Goal: Information Seeking & Learning: Find specific fact

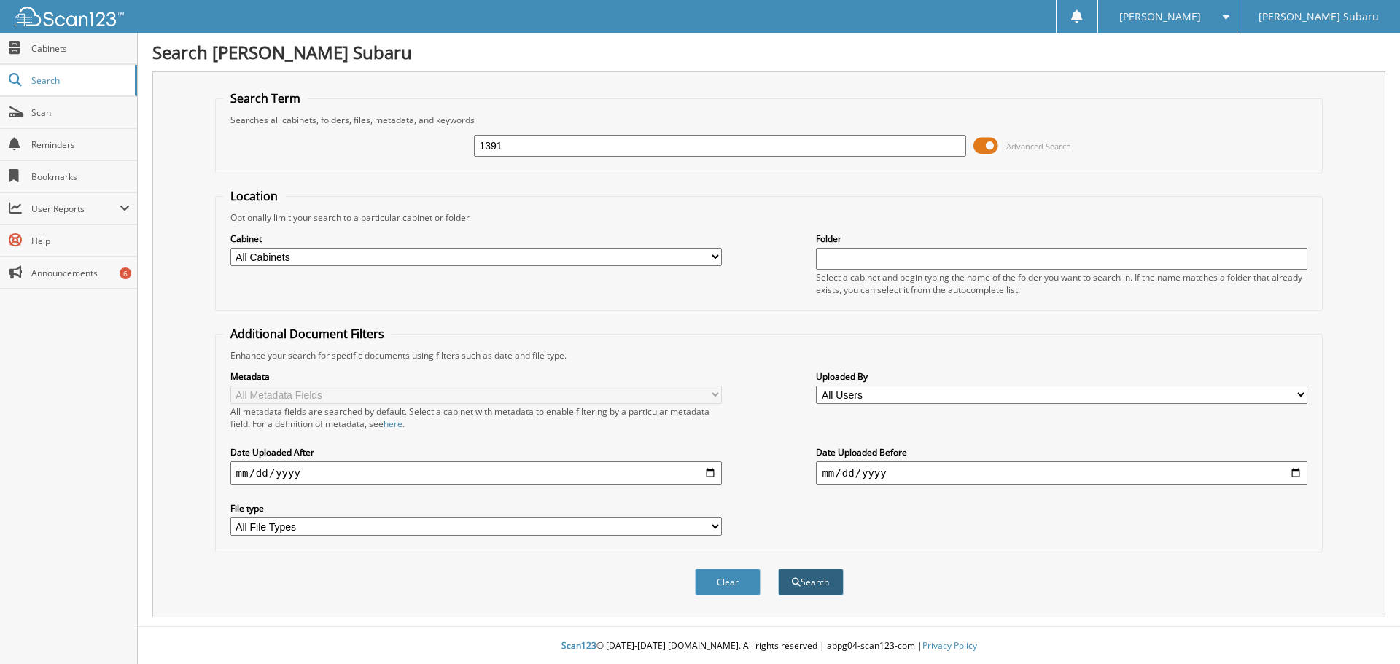
type input "1391"
click at [801, 584] on button "Search" at bounding box center [811, 582] width 66 height 27
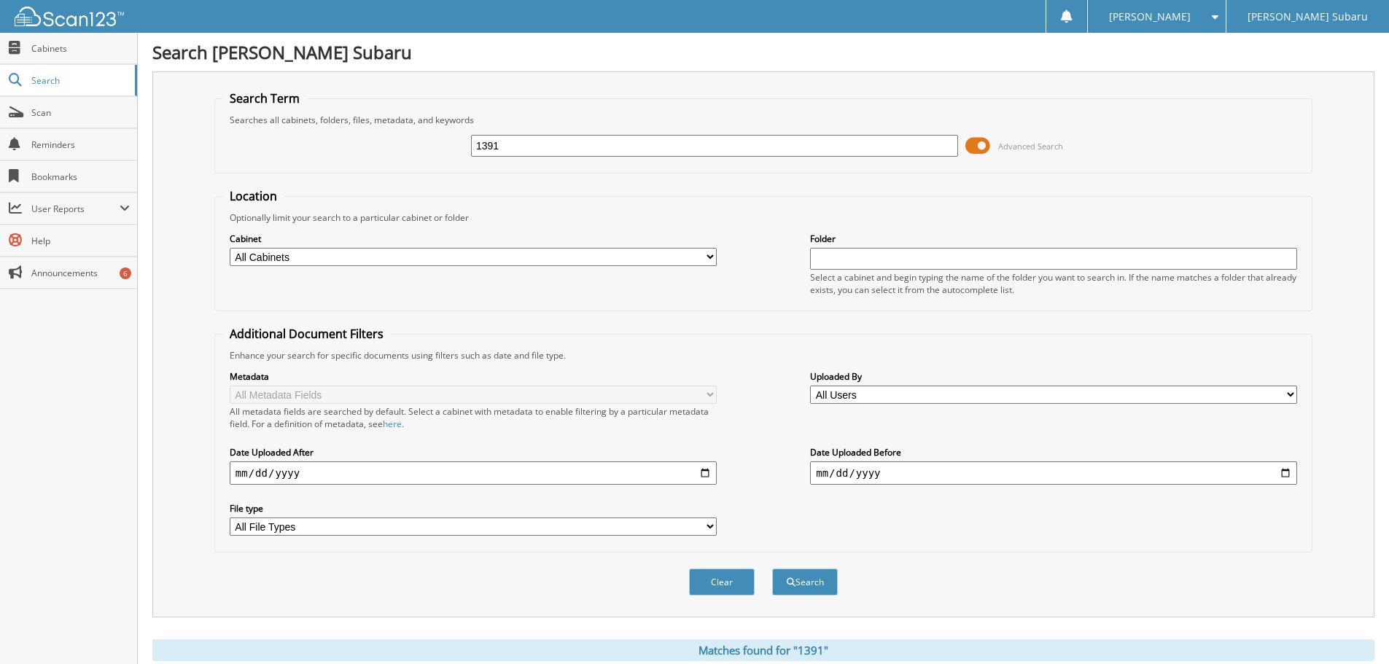
click at [153, 204] on div "Search Term Searches all cabinets, folders, files, metadata, and keywords 1391 …" at bounding box center [763, 344] width 1222 height 546
click at [162, 229] on div "Search Term Searches all cabinets, folders, files, metadata, and keywords 1391 …" at bounding box center [763, 344] width 1222 height 546
click at [369, 211] on div "Optionally limit your search to a particular cabinet or folder" at bounding box center [763, 217] width 1082 height 12
click at [154, 288] on div "Search Term Searches all cabinets, folders, files, metadata, and keywords 1391 …" at bounding box center [763, 344] width 1222 height 546
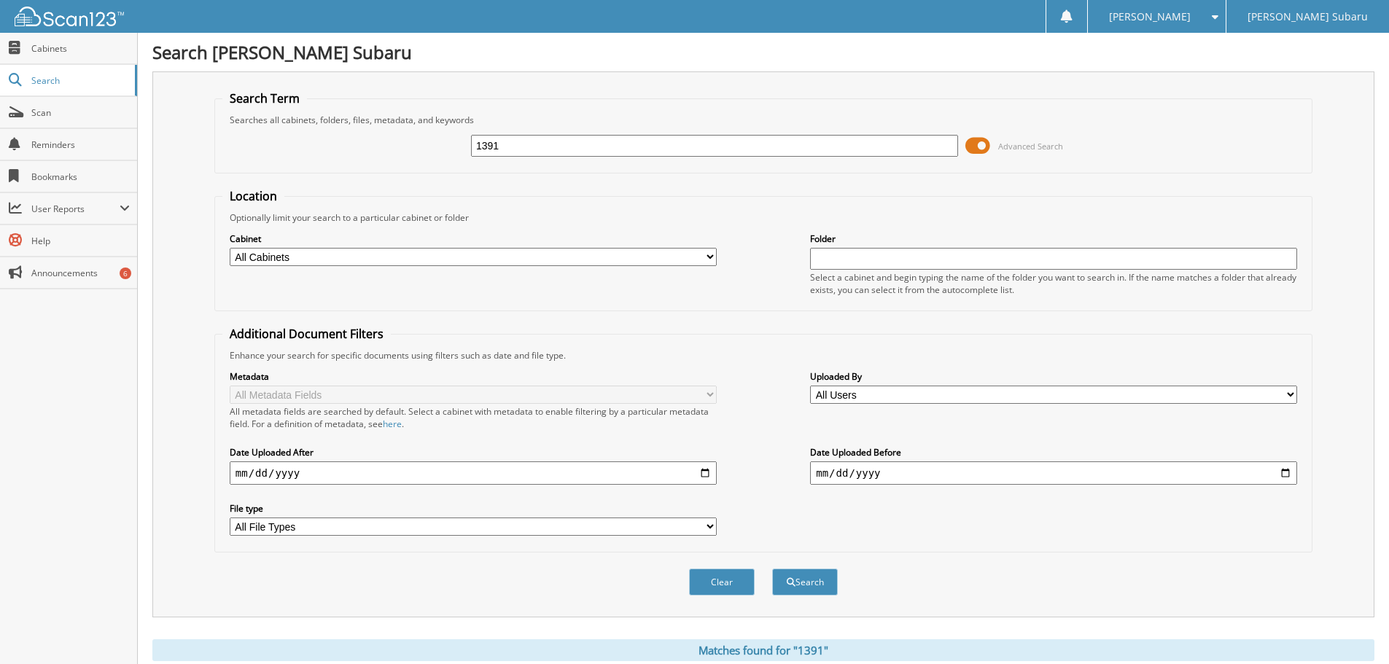
click at [165, 404] on div "Search Term Searches all cabinets, folders, files, metadata, and keywords 1391 …" at bounding box center [763, 344] width 1222 height 546
click at [196, 411] on div "Search Term Searches all cabinets, folders, files, metadata, and keywords 1391 …" at bounding box center [763, 344] width 1222 height 546
click at [155, 402] on div "Search Term Searches all cabinets, folders, files, metadata, and keywords 1391 …" at bounding box center [763, 344] width 1222 height 546
click at [154, 399] on div "Search Term Searches all cabinets, folders, files, metadata, and keywords 1391 …" at bounding box center [763, 344] width 1222 height 546
click at [154, 400] on div "Search Term Searches all cabinets, folders, files, metadata, and keywords 1391 …" at bounding box center [763, 344] width 1222 height 546
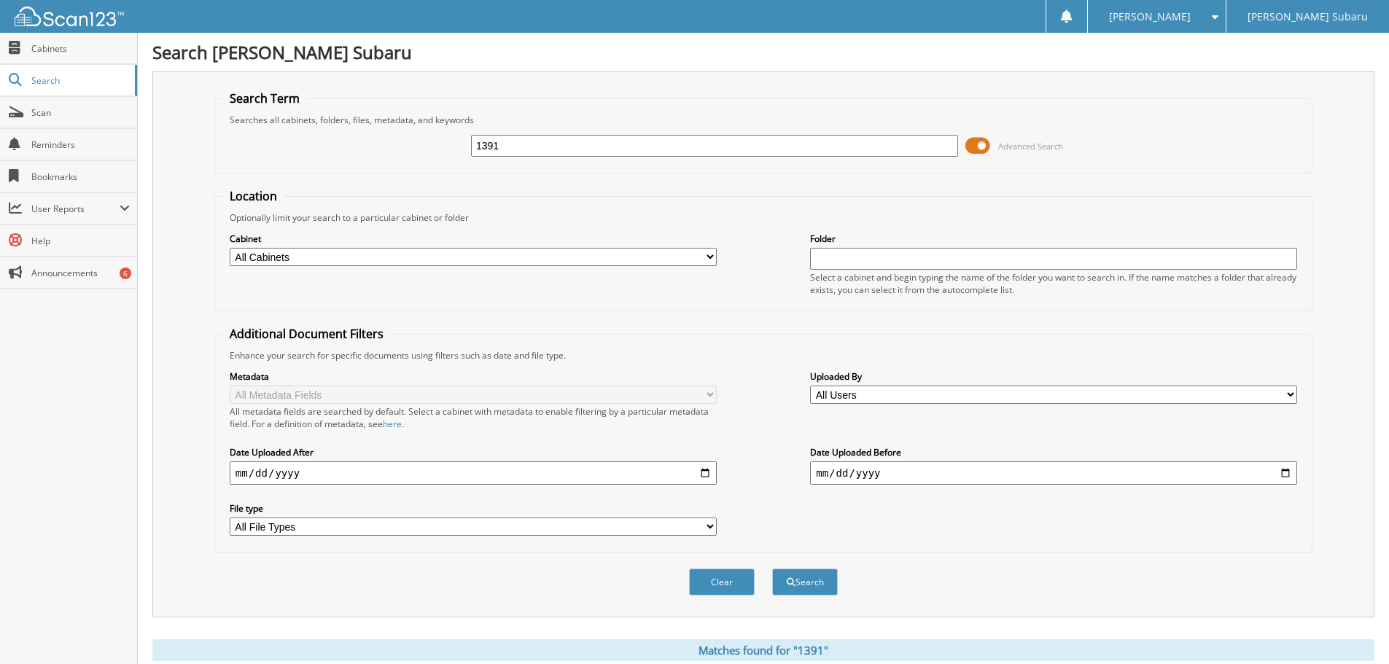
click at [158, 402] on div "Search Term Searches all cabinets, folders, files, metadata, and keywords 1391 …" at bounding box center [763, 344] width 1222 height 546
click at [166, 404] on div "Search Term Searches all cabinets, folders, files, metadata, and keywords 1391 …" at bounding box center [763, 344] width 1222 height 546
